Goal: Navigation & Orientation: Find specific page/section

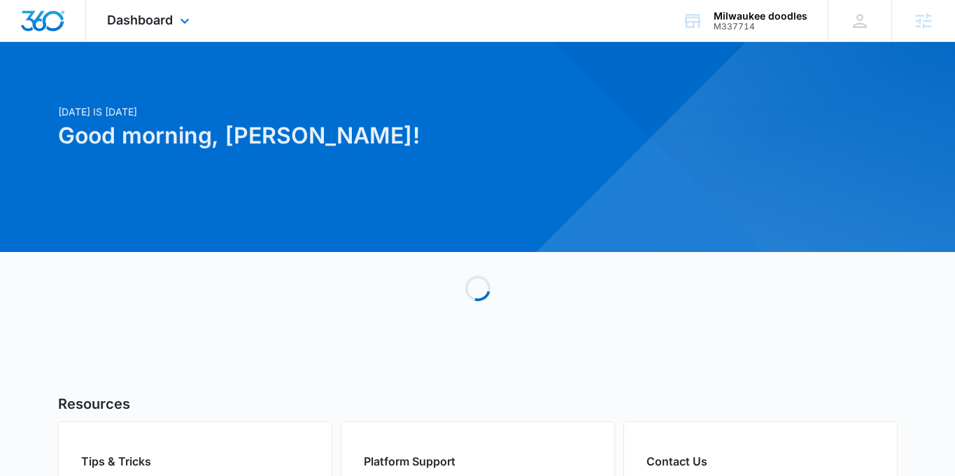
click at [173, 13] on div "Dashboard Apps Reputation Websites Forms CRM Email Social Shop Payments POS Con…" at bounding box center [150, 20] width 128 height 41
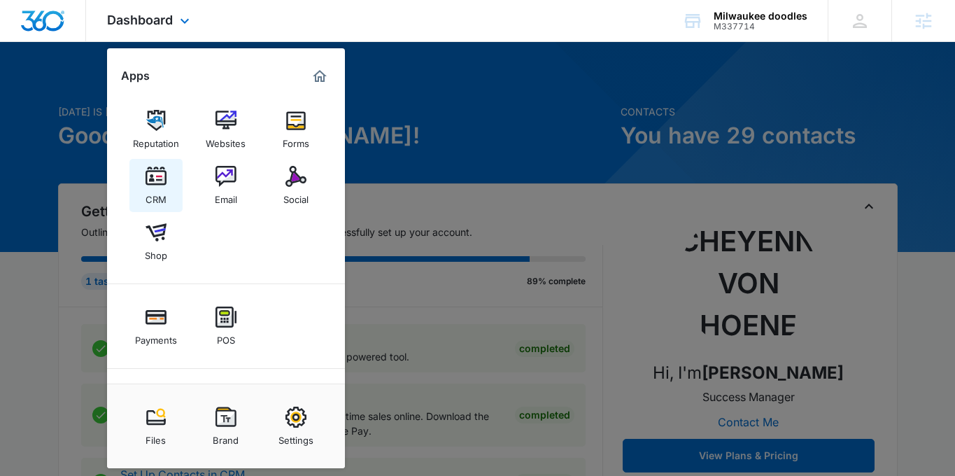
click at [155, 189] on div "CRM" at bounding box center [155, 196] width 21 height 18
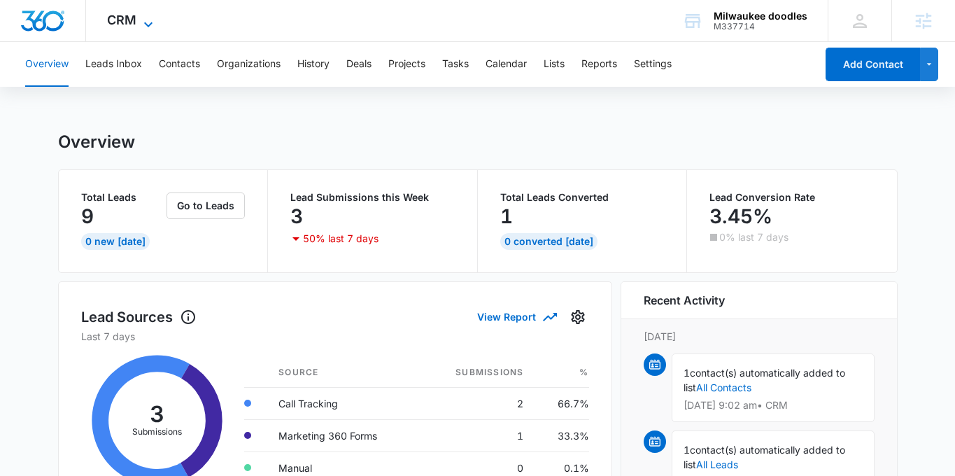
click at [132, 17] on span "CRM" at bounding box center [121, 20] width 29 height 15
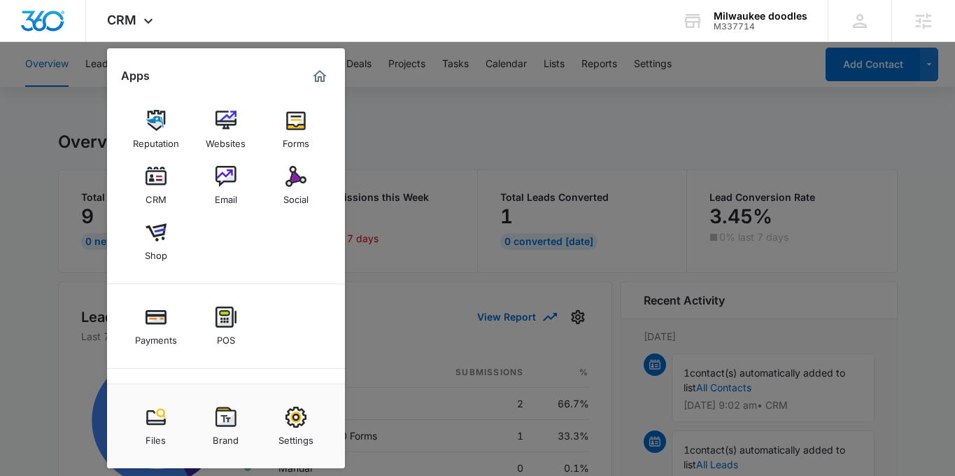
click at [390, 135] on div at bounding box center [477, 238] width 955 height 476
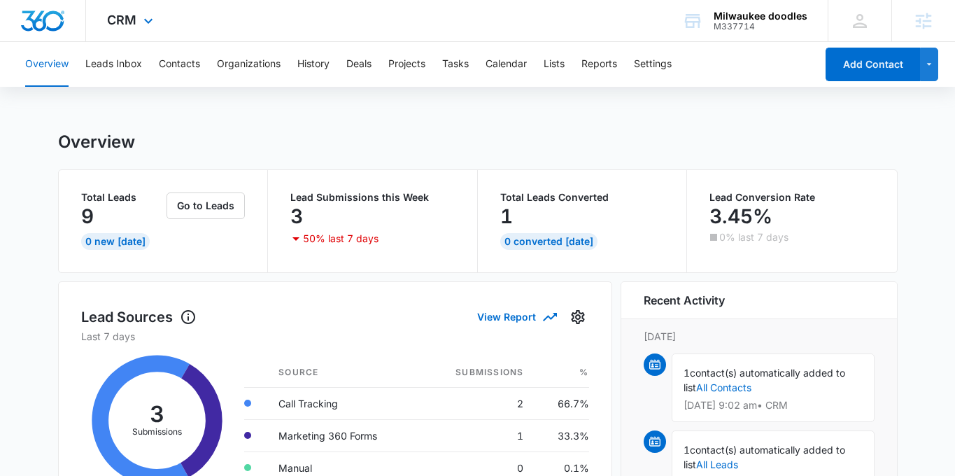
click at [131, 5] on div "CRM Apps Reputation Websites Forms CRM Email Social Shop Payments POS Content A…" at bounding box center [132, 20] width 92 height 41
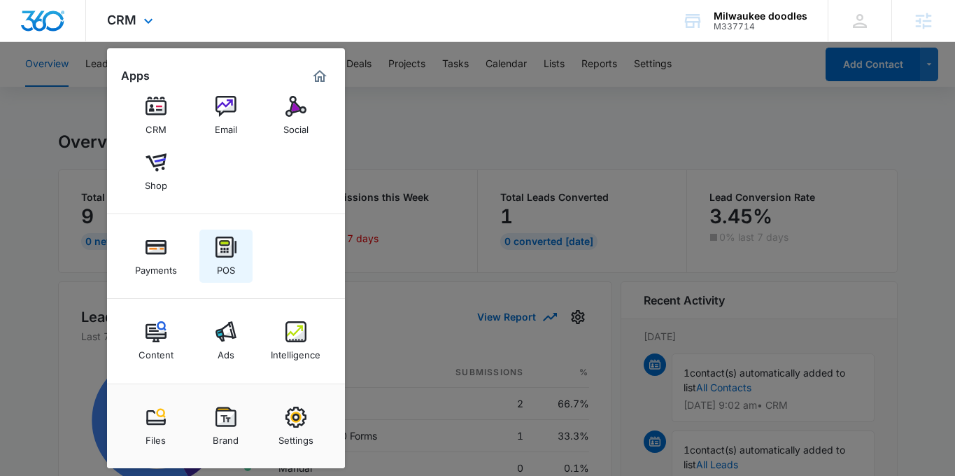
scroll to position [59, 0]
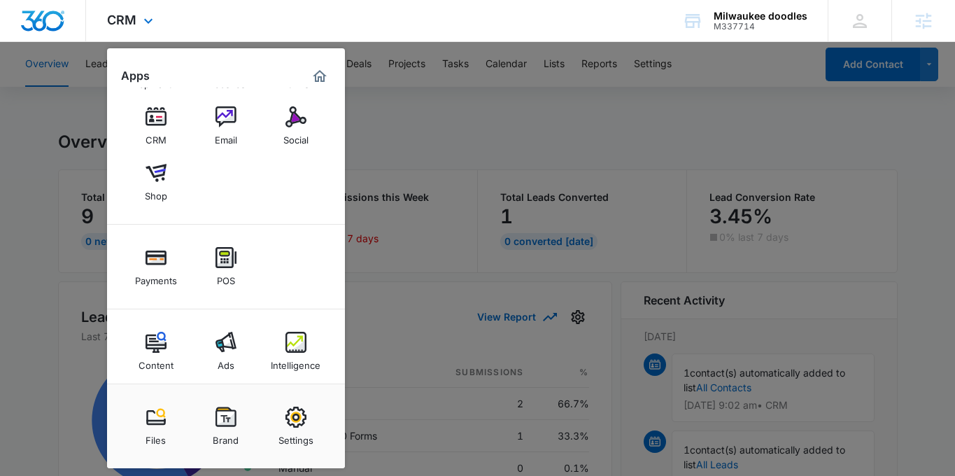
click at [325, 350] on div "Content Ads Intelligence" at bounding box center [226, 351] width 238 height 85
click at [297, 348] on img at bounding box center [295, 342] width 21 height 21
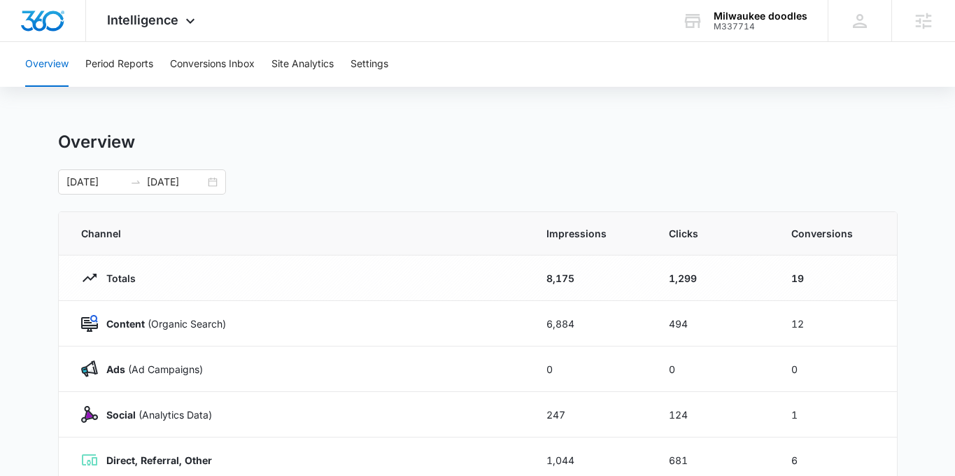
click at [307, 159] on div "Overview 09/14/2025 10/14/2025" at bounding box center [477, 162] width 839 height 63
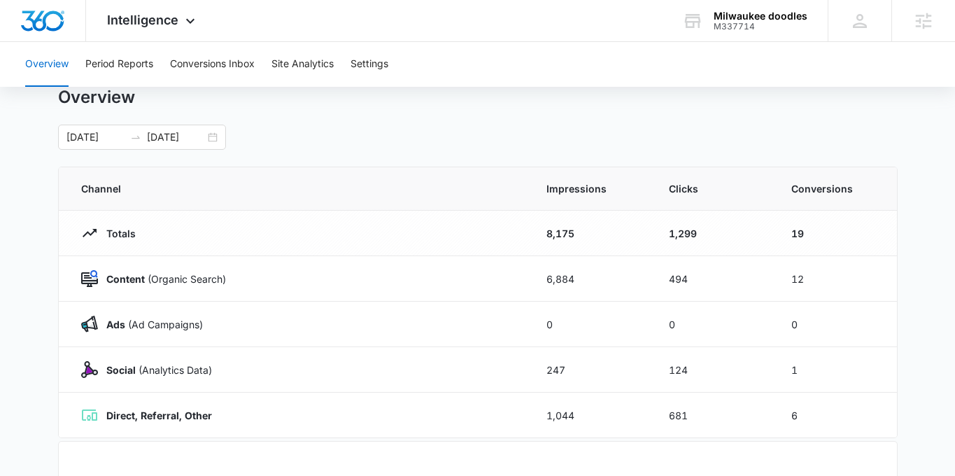
scroll to position [47, 0]
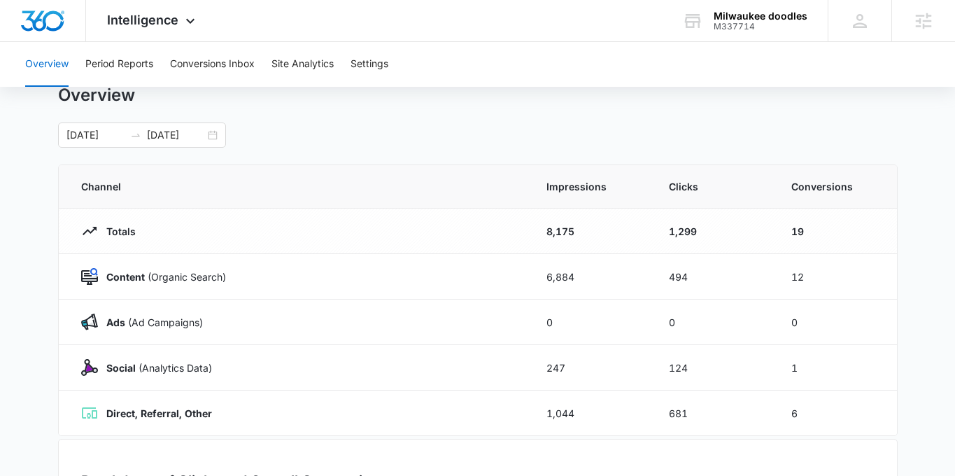
click at [49, 181] on main "Overview 09/14/2025 10/14/2025 Channel Impressions Clicks Conversions Totals 8,…" at bounding box center [477, 452] width 955 height 734
click at [183, 147] on div "09/14/2025 10/14/2025" at bounding box center [142, 134] width 168 height 25
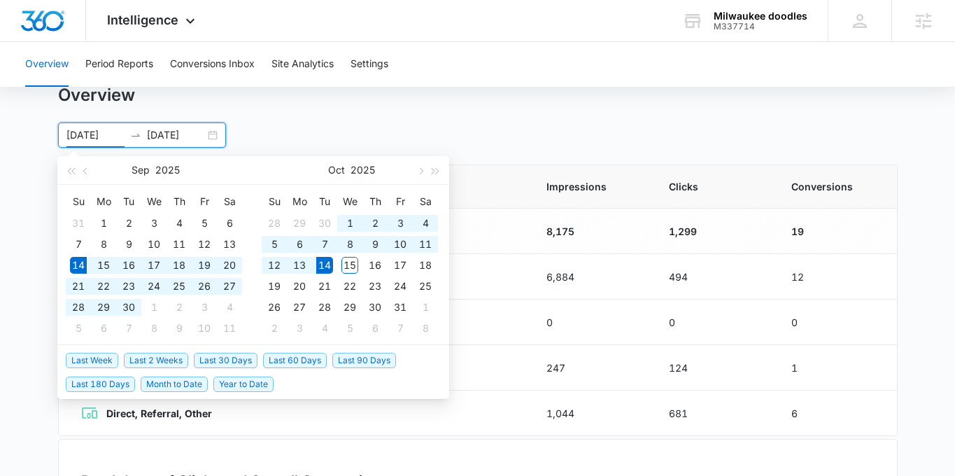
click at [322, 131] on div "09/14/2025 10/14/2025 Sep 2025 Su Mo Tu We Th Fr Sa 31 1 2 3 4 5 6 7 8 9 10 11 …" at bounding box center [477, 134] width 839 height 25
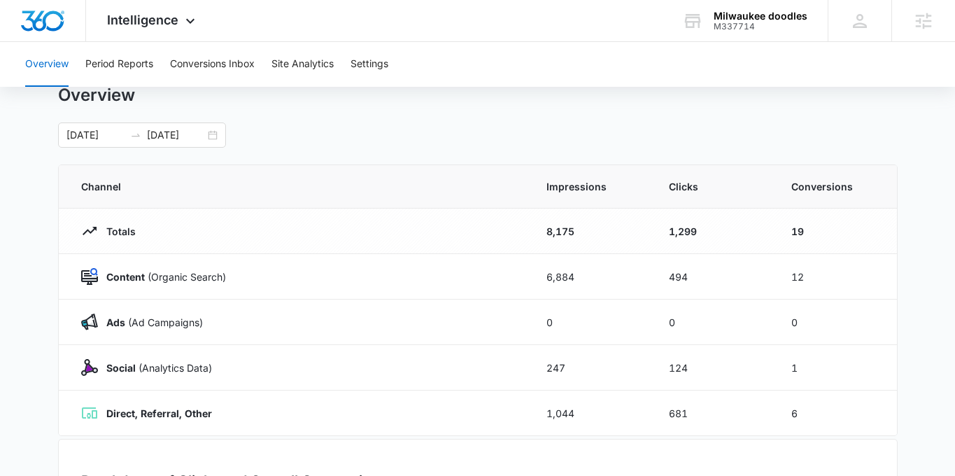
click at [322, 131] on div "09/14/2025 10/14/2025 Sep 2025 Su Mo Tu We Th Fr Sa 31 1 2 3 4 5 6 7 8 9 10 11 …" at bounding box center [477, 134] width 839 height 25
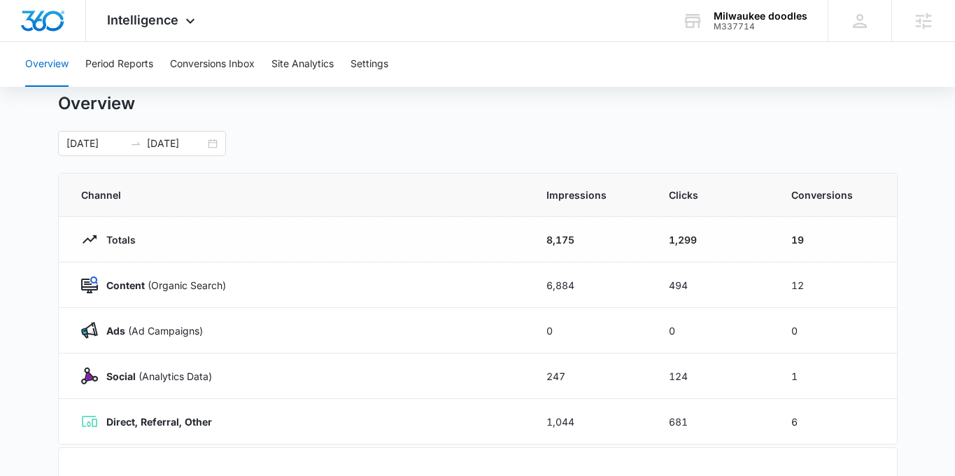
scroll to position [36, 0]
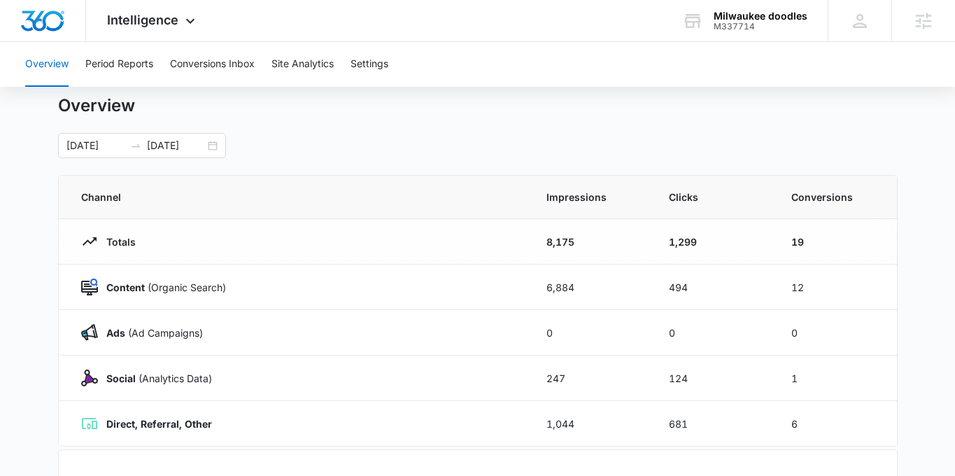
click at [909, 355] on main "Overview 09/14/2025 10/14/2025 Sep 2025 Su Mo Tu We Th Fr Sa 31 1 2 3 4 5 6 7 8…" at bounding box center [477, 462] width 955 height 734
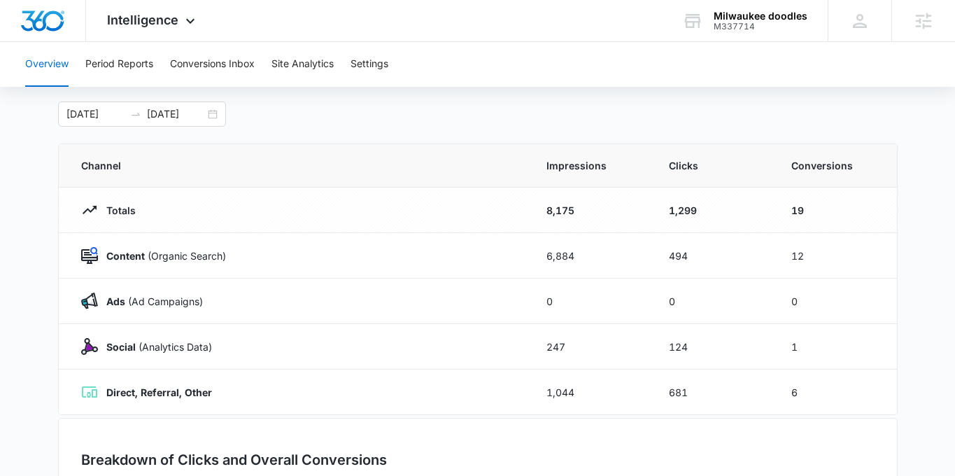
scroll to position [45, 0]
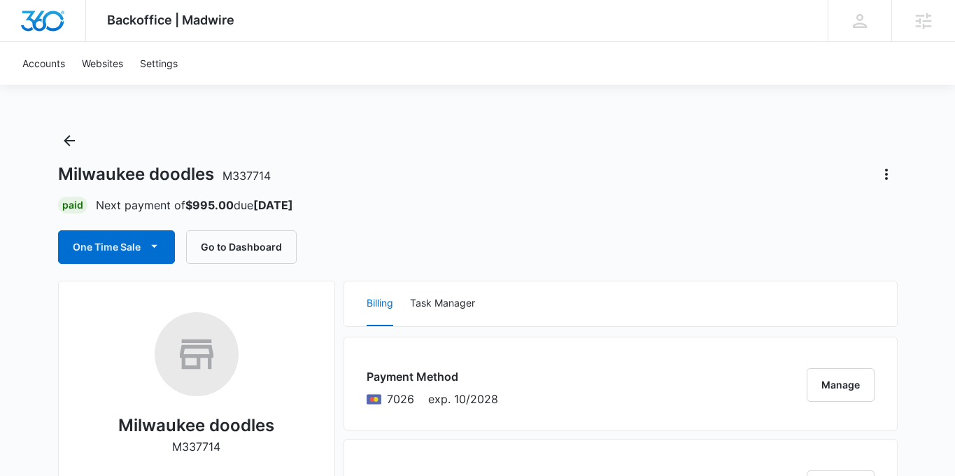
scroll to position [7, 0]
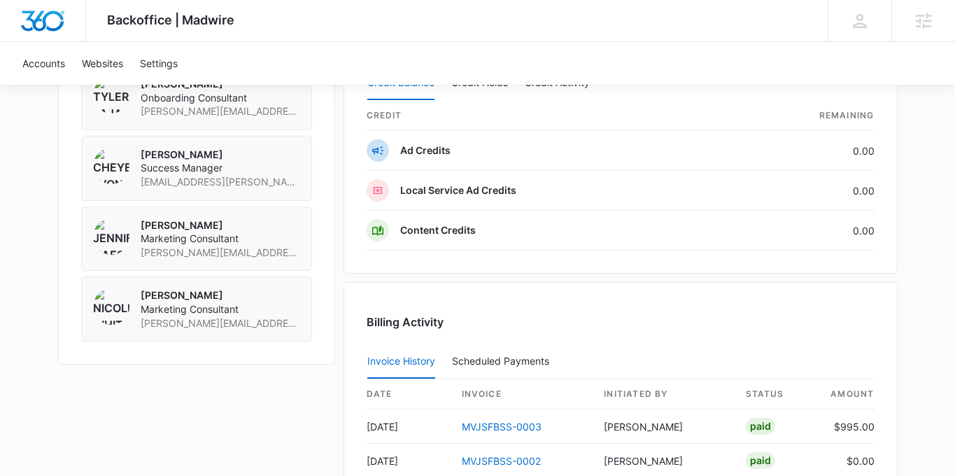
scroll to position [1342, 0]
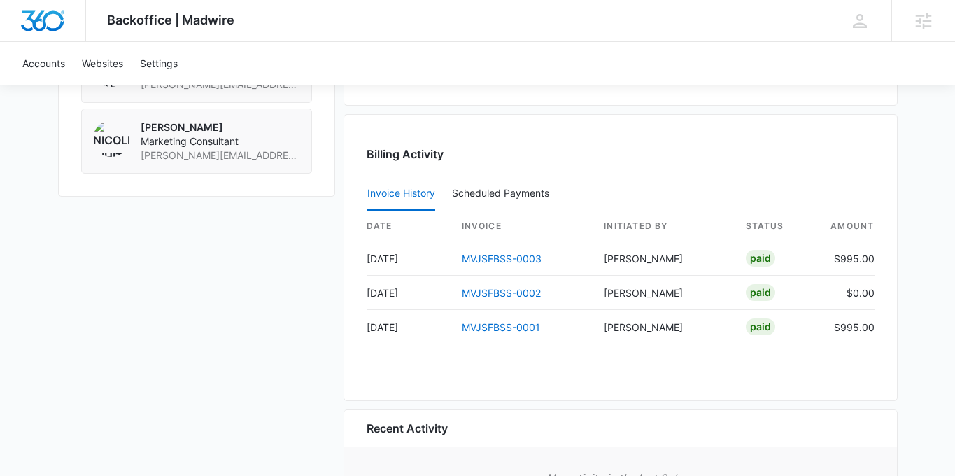
scroll to position [1233, 0]
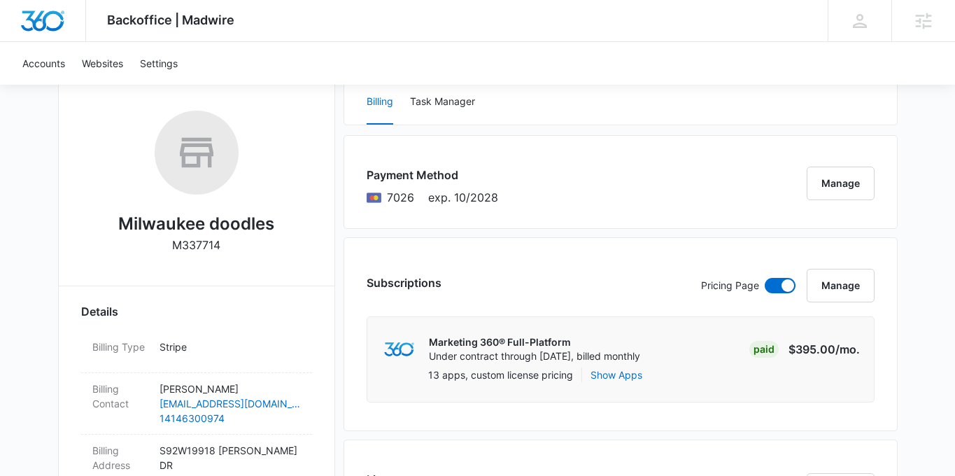
scroll to position [0, 0]
